Goal: Task Accomplishment & Management: Complete application form

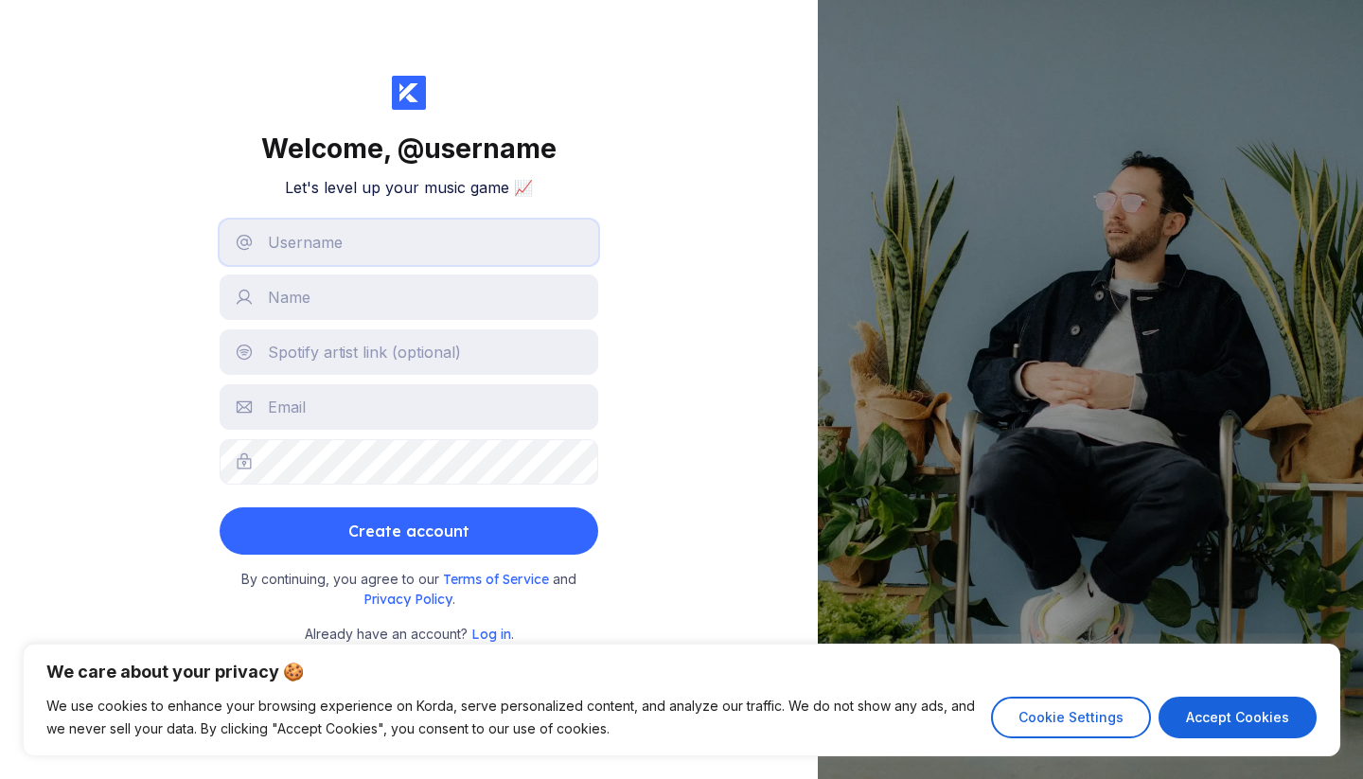
click at [329, 250] on input "text" at bounding box center [409, 242] width 379 height 45
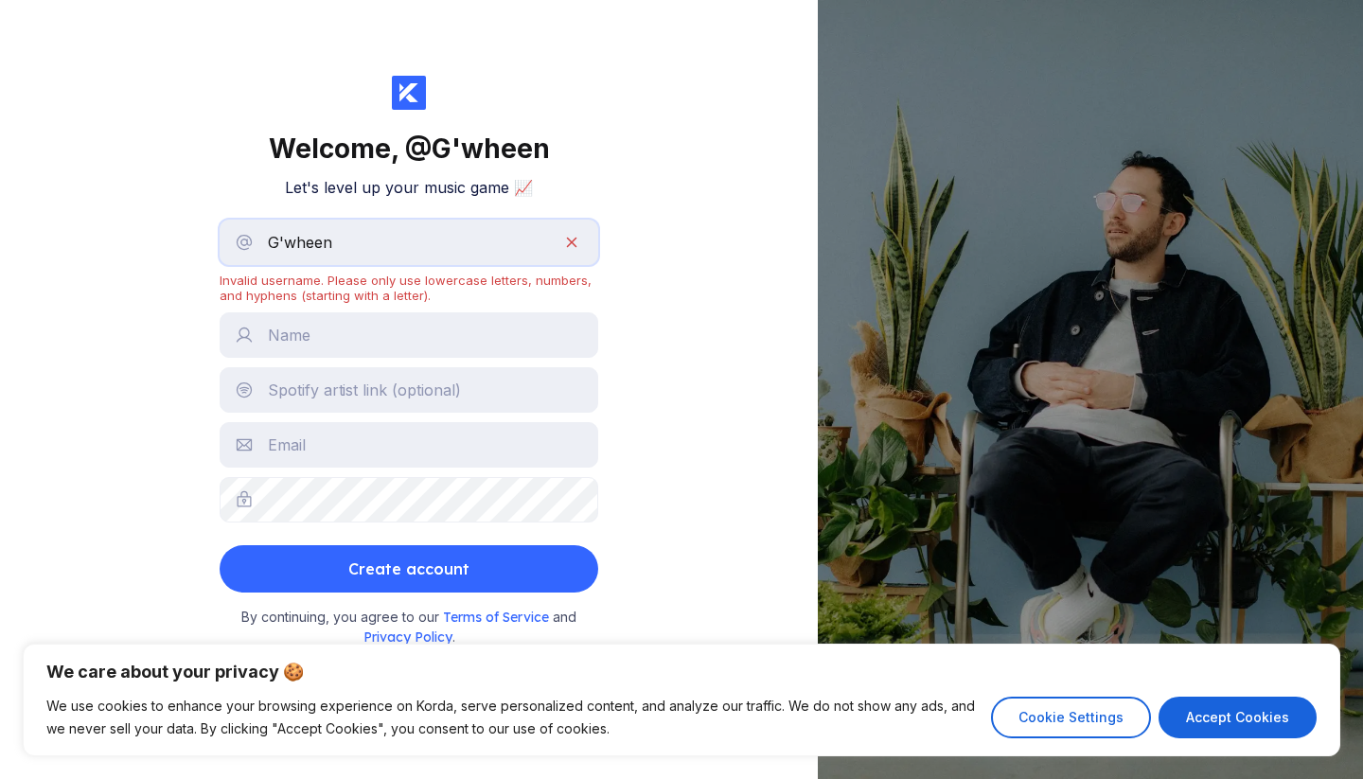
click at [280, 239] on input "G'wheen" at bounding box center [409, 242] width 379 height 45
drag, startPoint x: 285, startPoint y: 243, endPoint x: 266, endPoint y: 240, distance: 19.1
click at [266, 240] on input "G'wheen" at bounding box center [409, 242] width 379 height 45
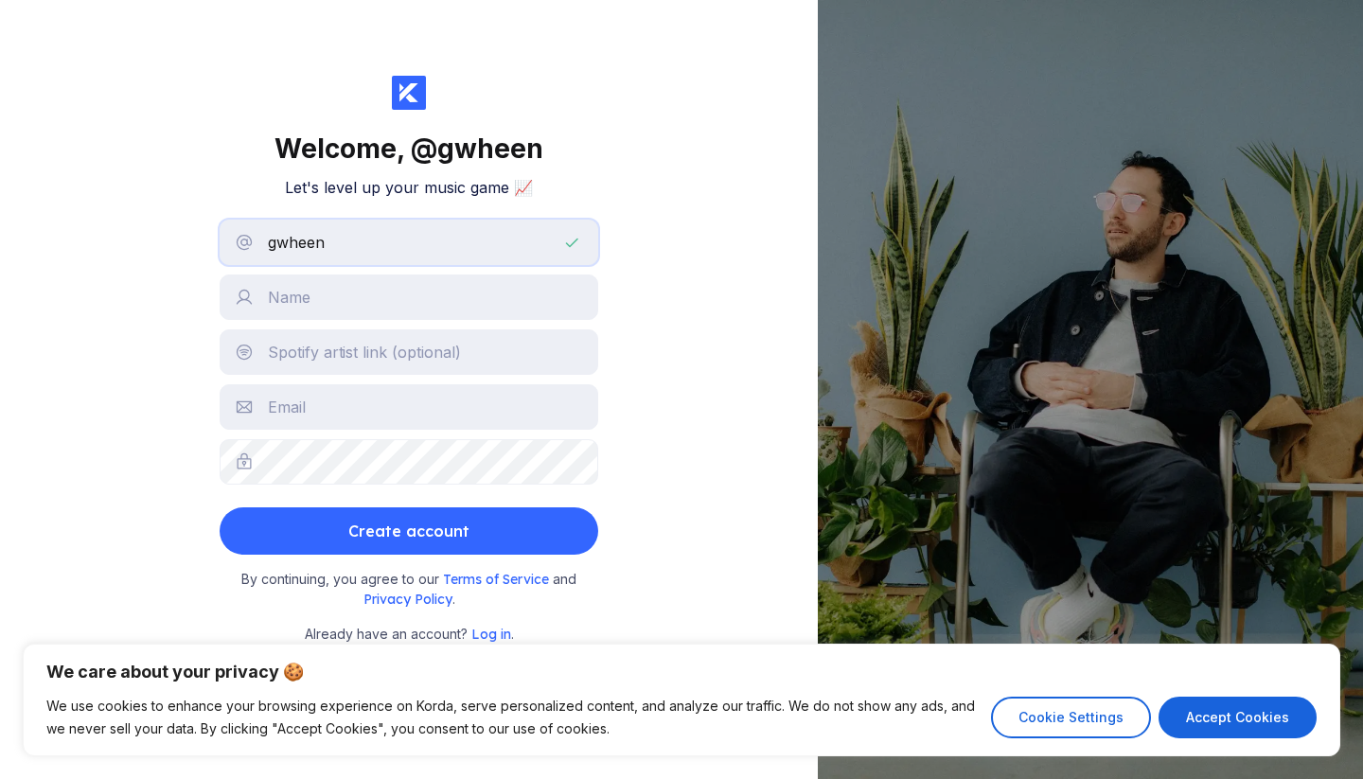
type input "gwheen"
click at [305, 304] on input "text" at bounding box center [409, 296] width 379 height 45
type input "[PERSON_NAME]"
click at [381, 346] on input "text" at bounding box center [409, 351] width 379 height 45
type input "[EMAIL_ADDRESS][DOMAIN_NAME]"
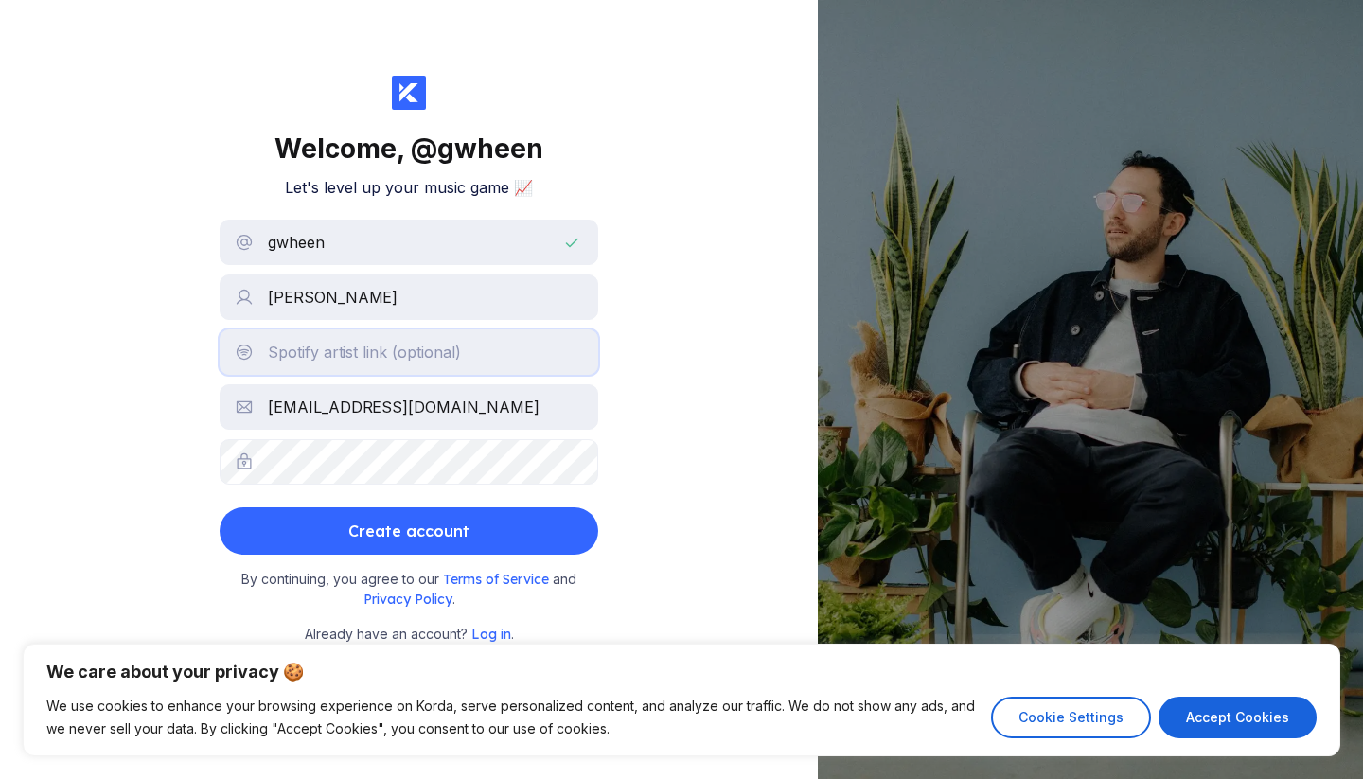
click at [353, 360] on input "text" at bounding box center [409, 351] width 379 height 45
click at [1231, 709] on button "Accept Cookies" at bounding box center [1238, 718] width 158 height 42
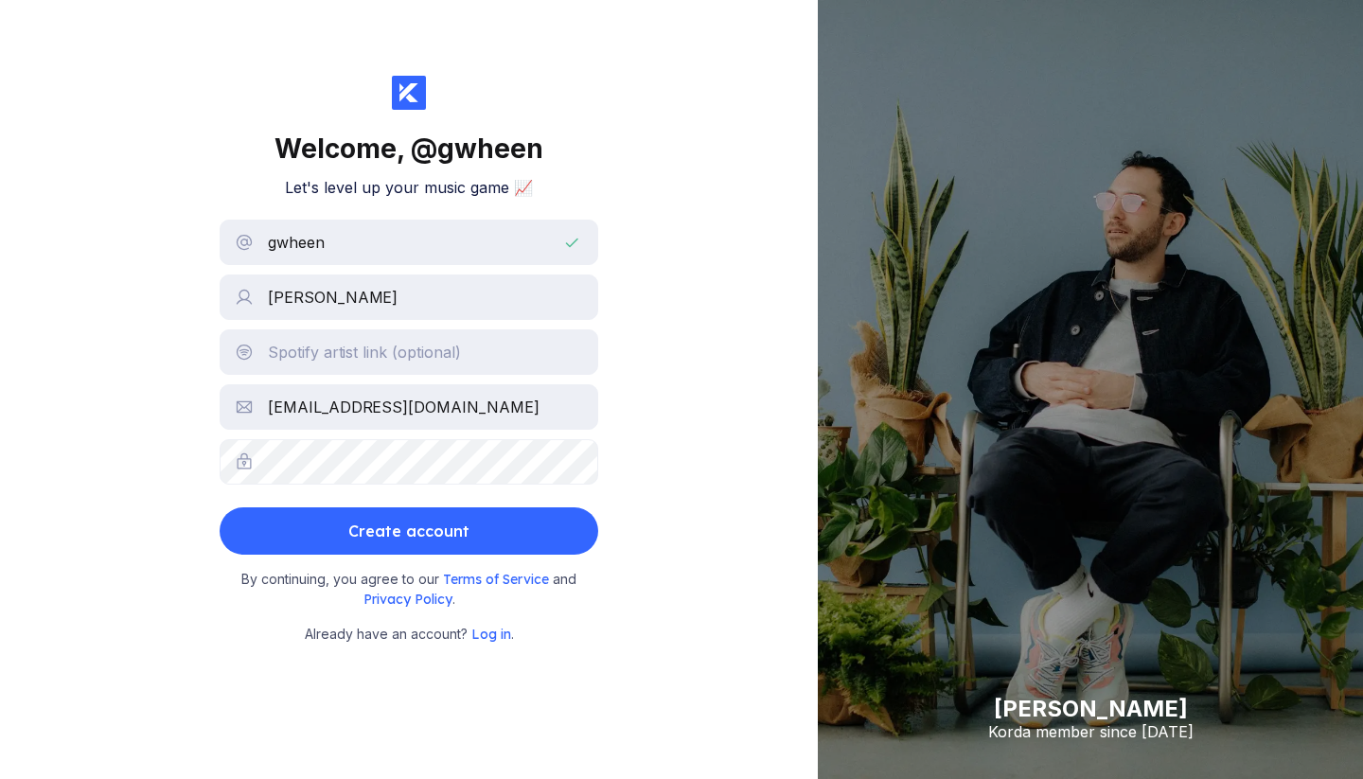
checkbox input "true"
click at [387, 354] on input "text" at bounding box center [409, 351] width 379 height 45
paste input "[URL][DOMAIN_NAME]"
type input "[URL][DOMAIN_NAME]"
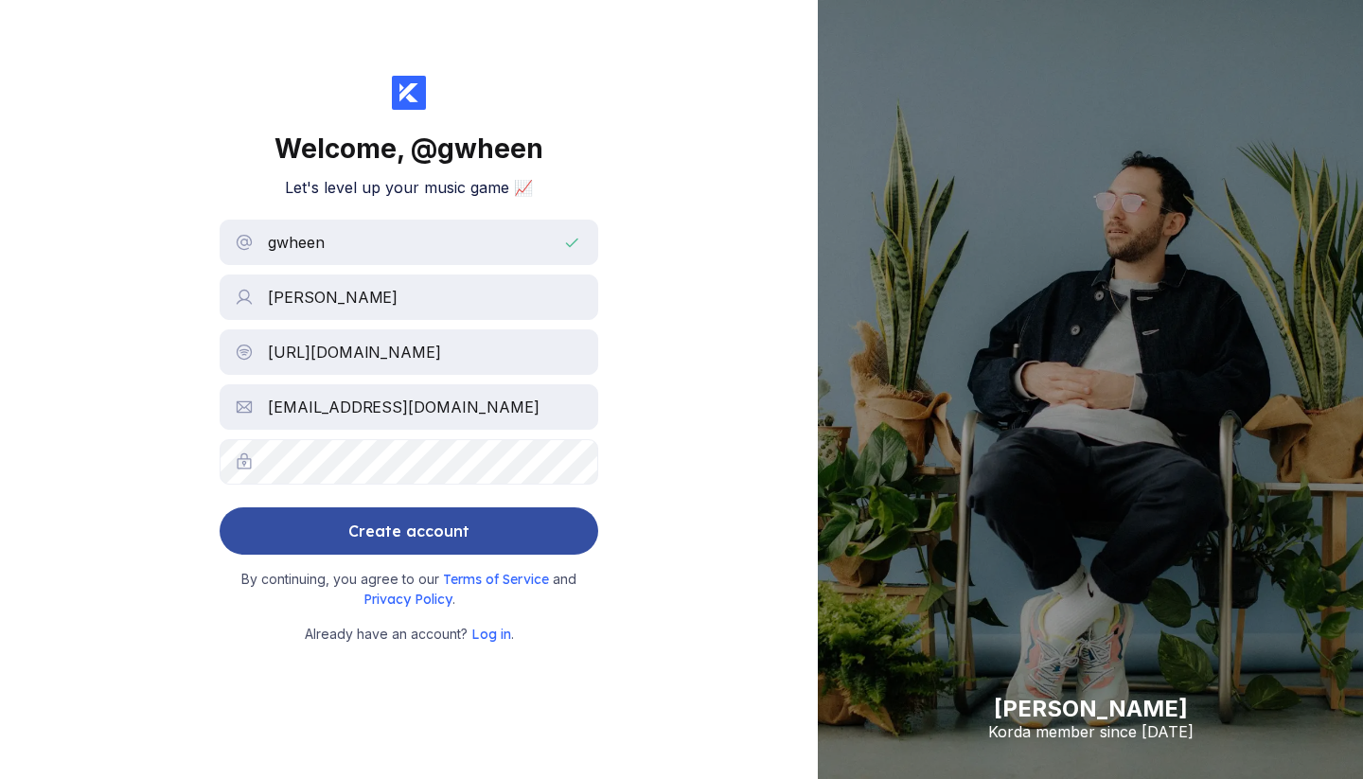
click at [411, 527] on div "Create account" at bounding box center [408, 531] width 121 height 38
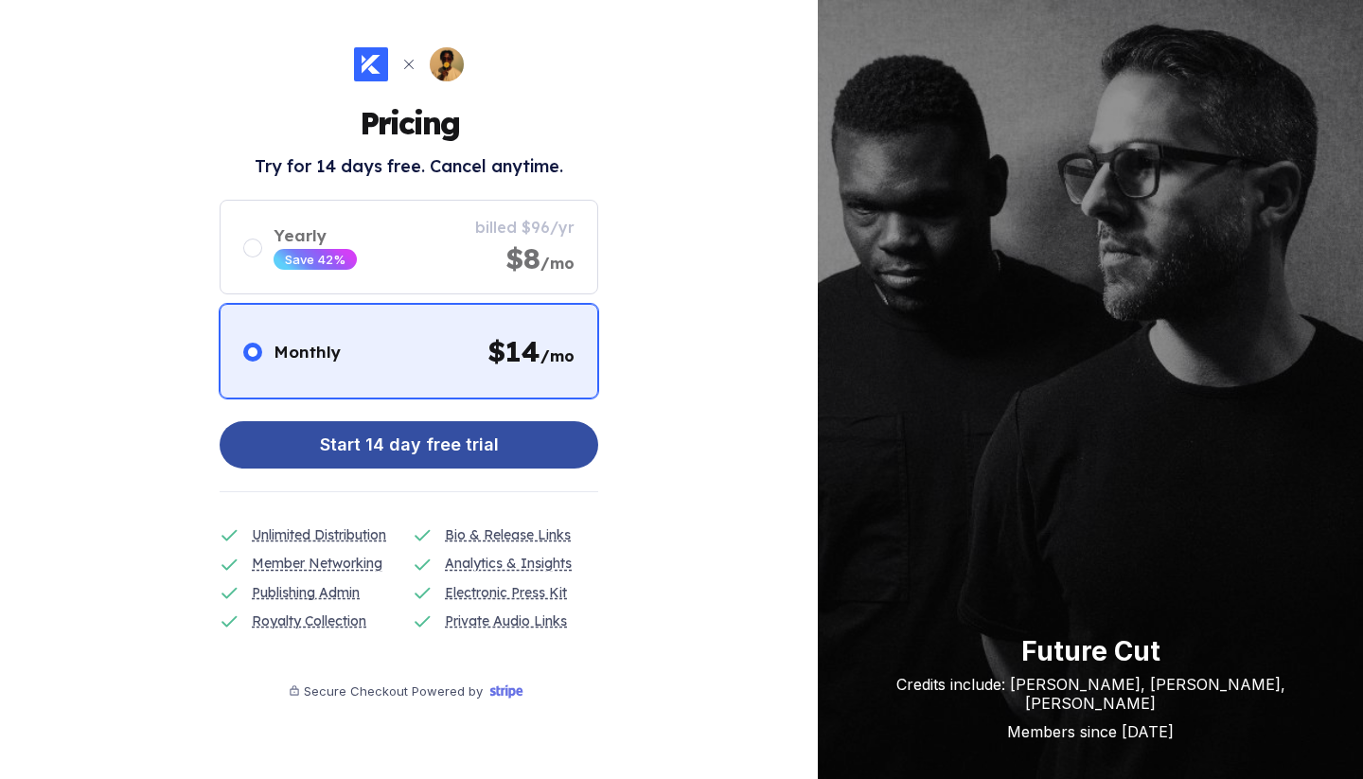
click at [451, 448] on div "Start 14 day free trial" at bounding box center [409, 445] width 179 height 38
